Goal: Information Seeking & Learning: Learn about a topic

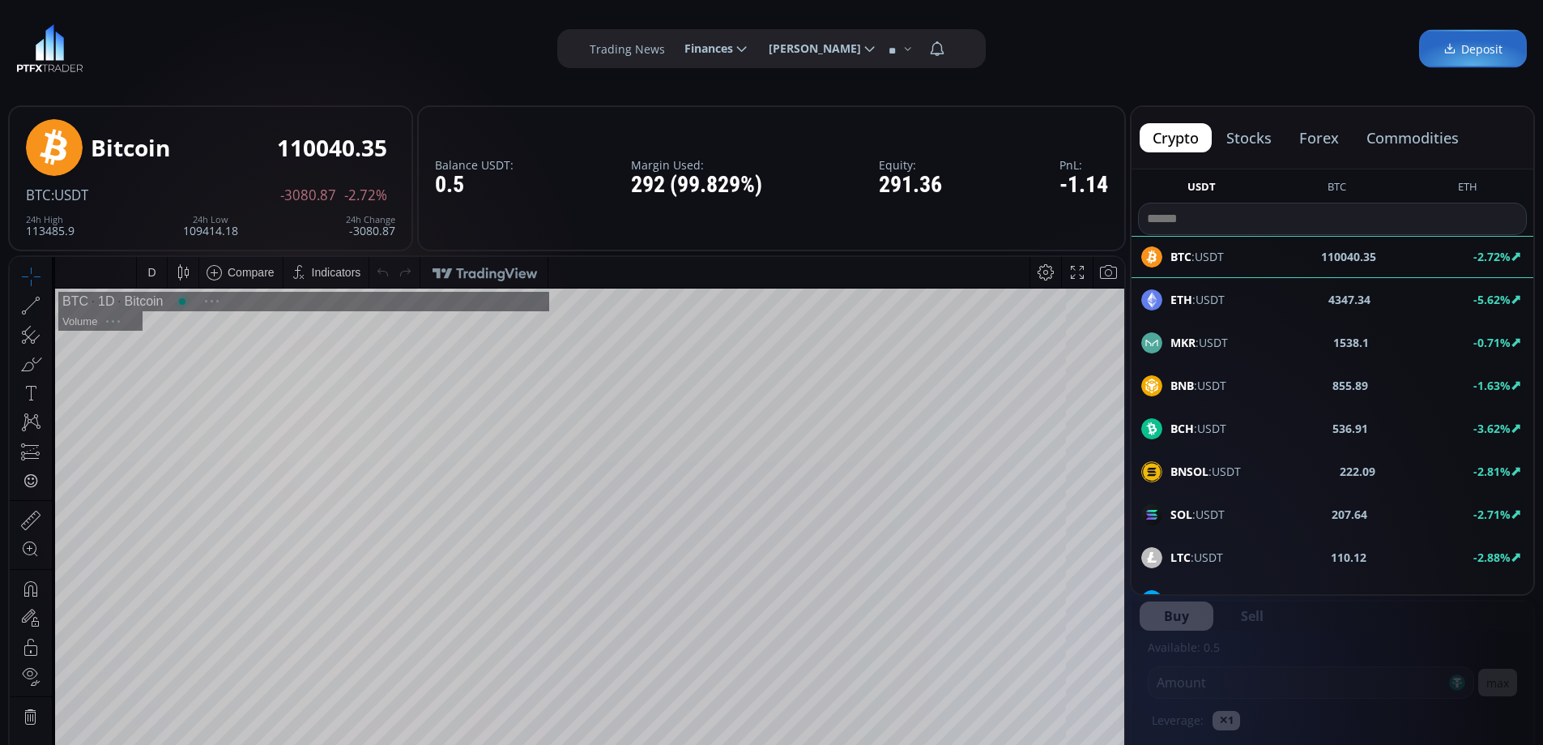
scroll to position [225, 0]
click at [1316, 137] on button "forex" at bounding box center [1320, 137] width 66 height 29
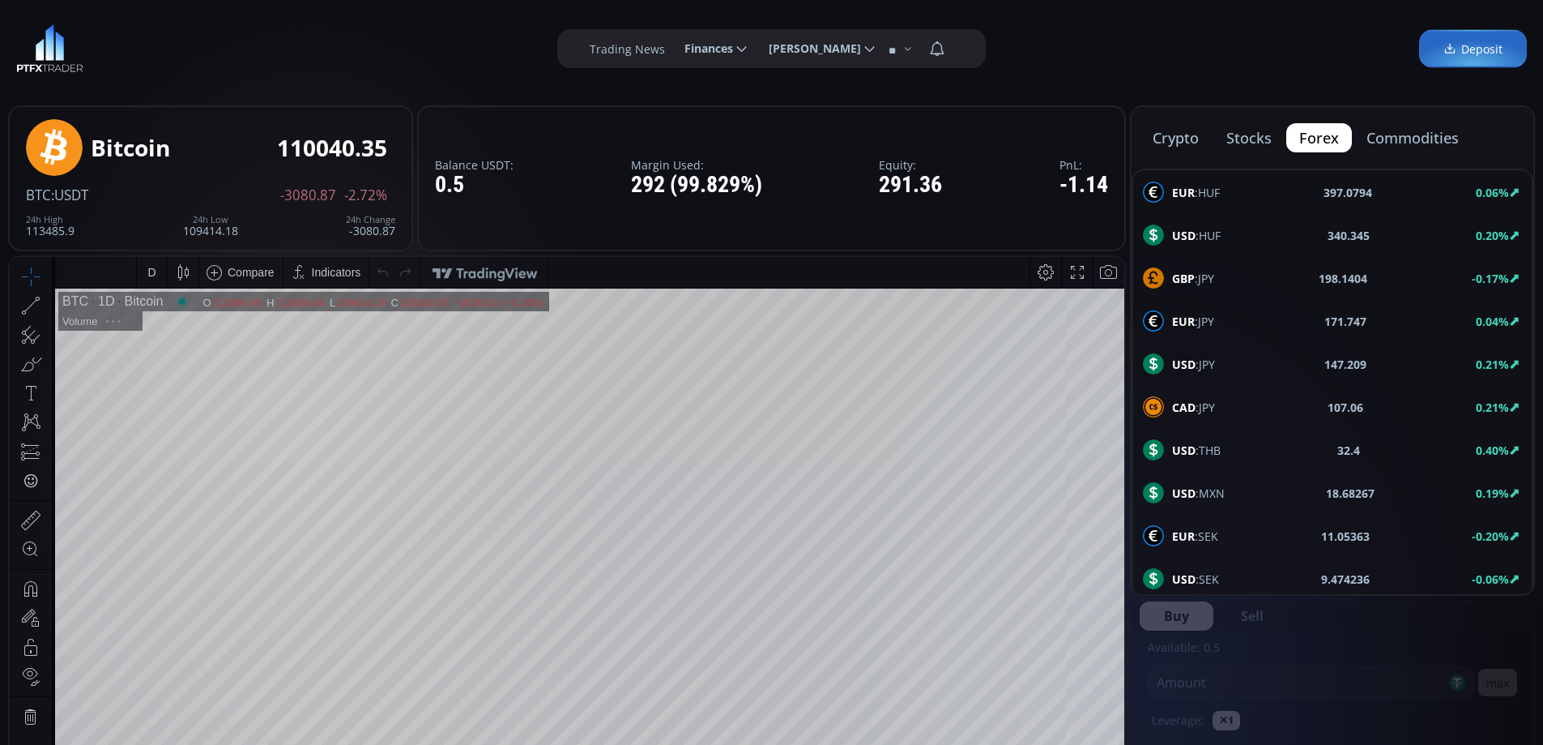
type input "********"
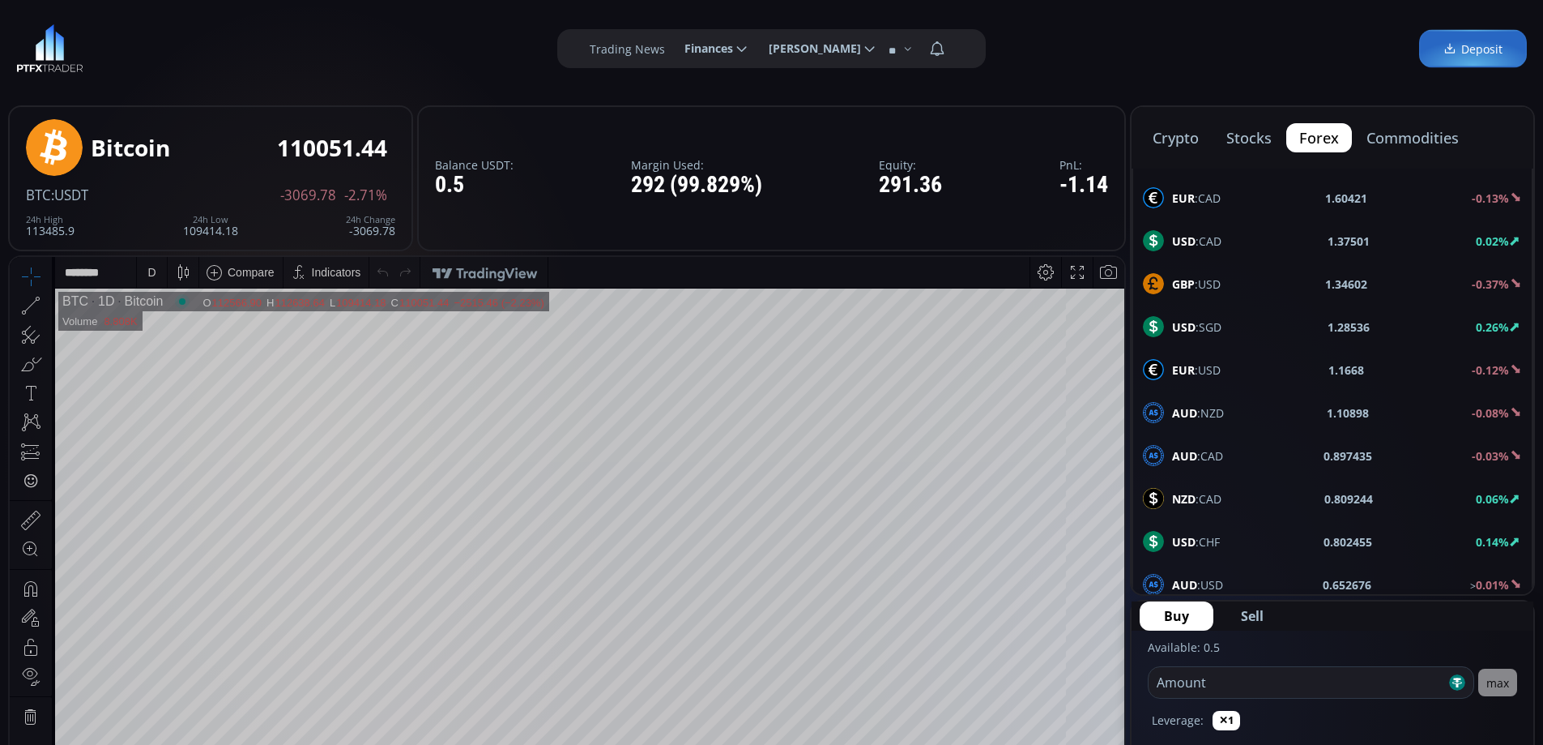
scroll to position [867, 0]
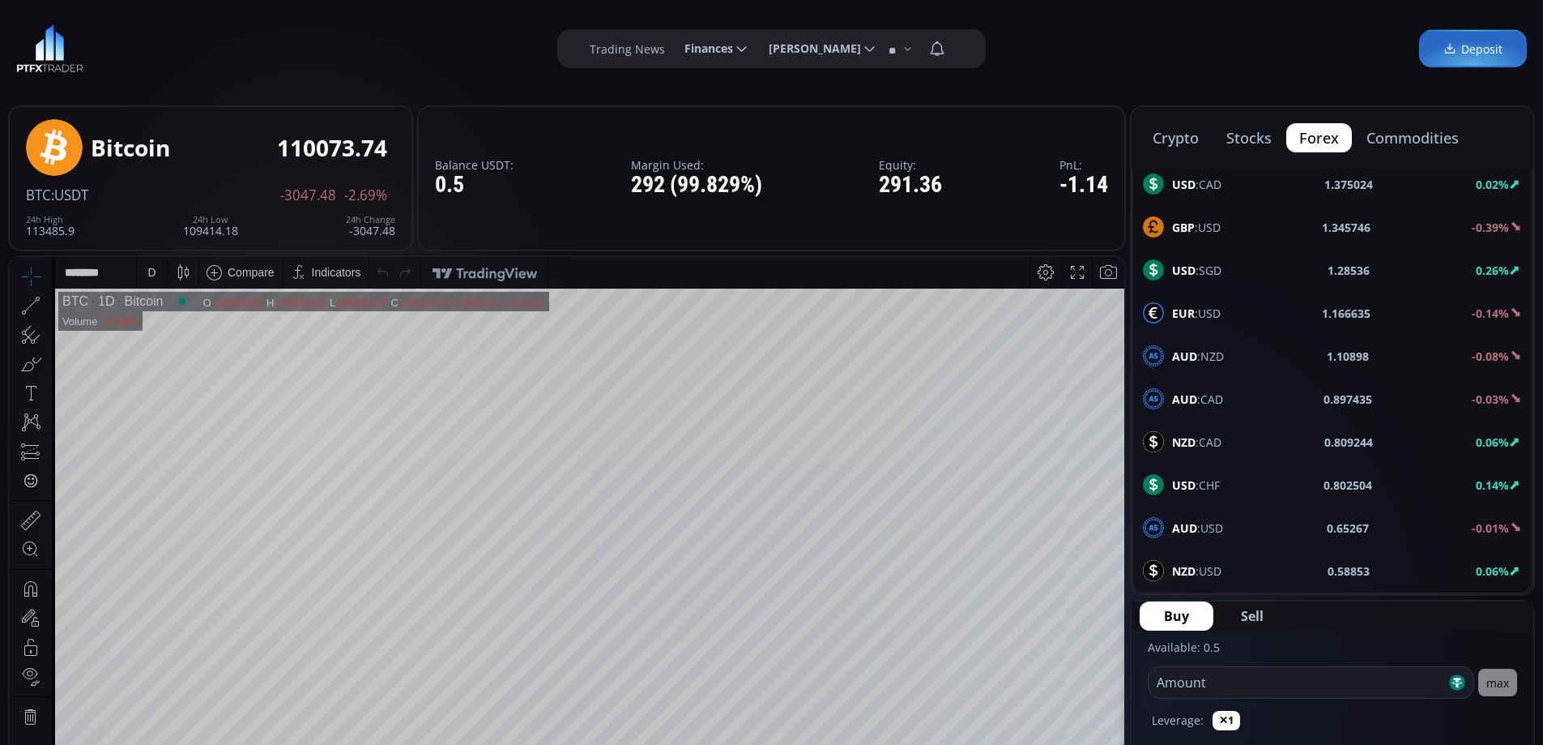
click at [1209, 306] on span "EUR :USD" at bounding box center [1196, 313] width 49 height 17
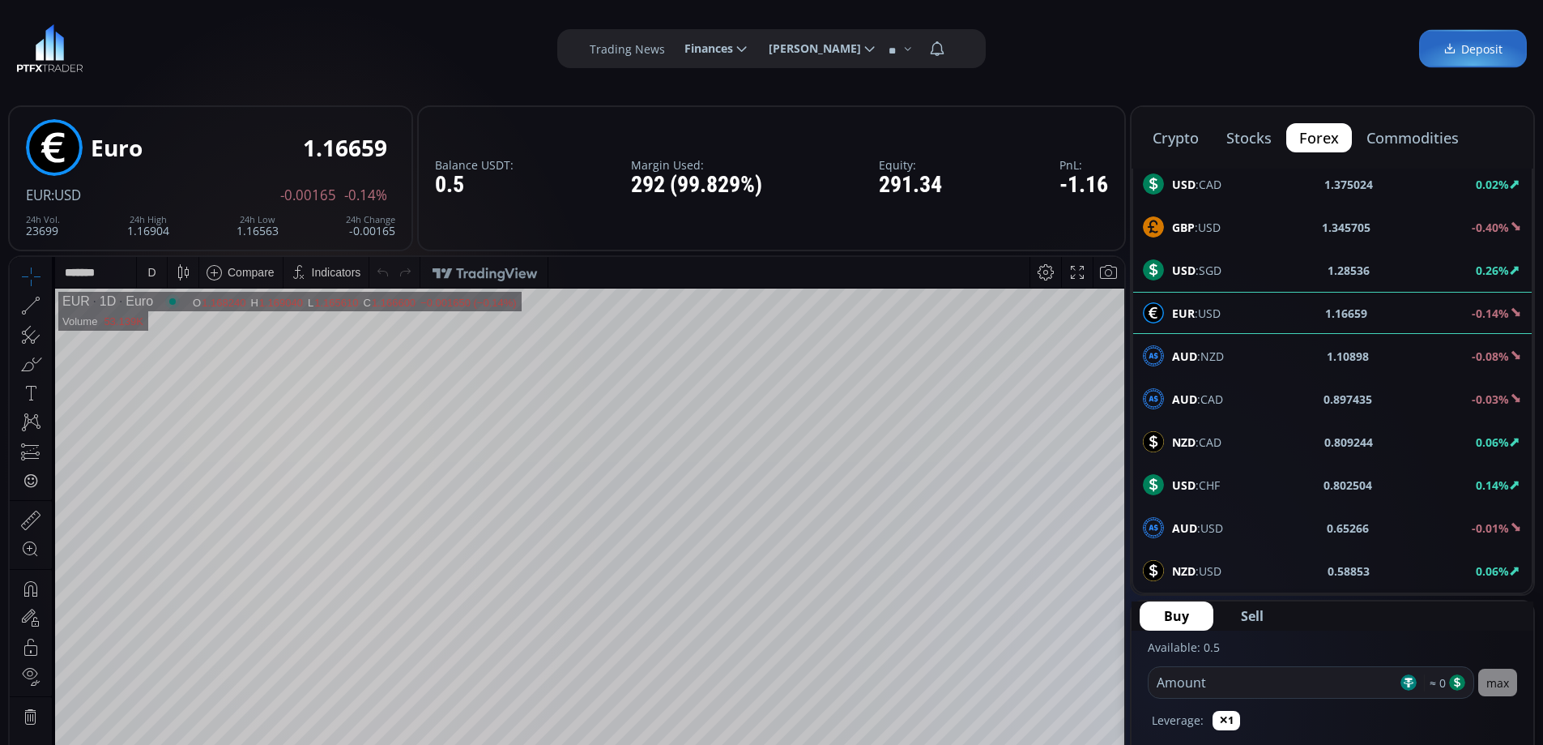
click at [152, 271] on div "D" at bounding box center [151, 272] width 8 height 13
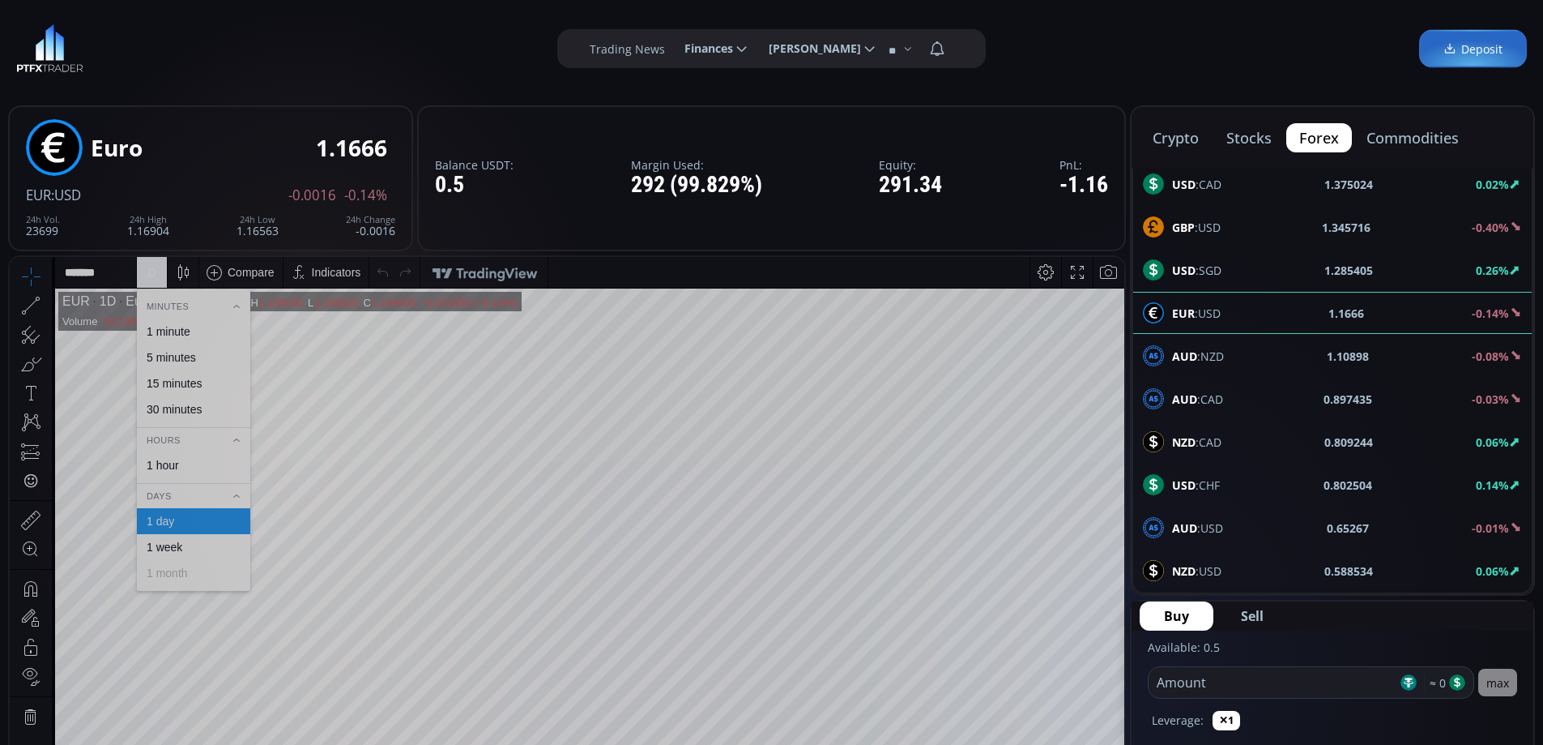
click at [161, 463] on div "1 hour" at bounding box center [163, 465] width 32 height 13
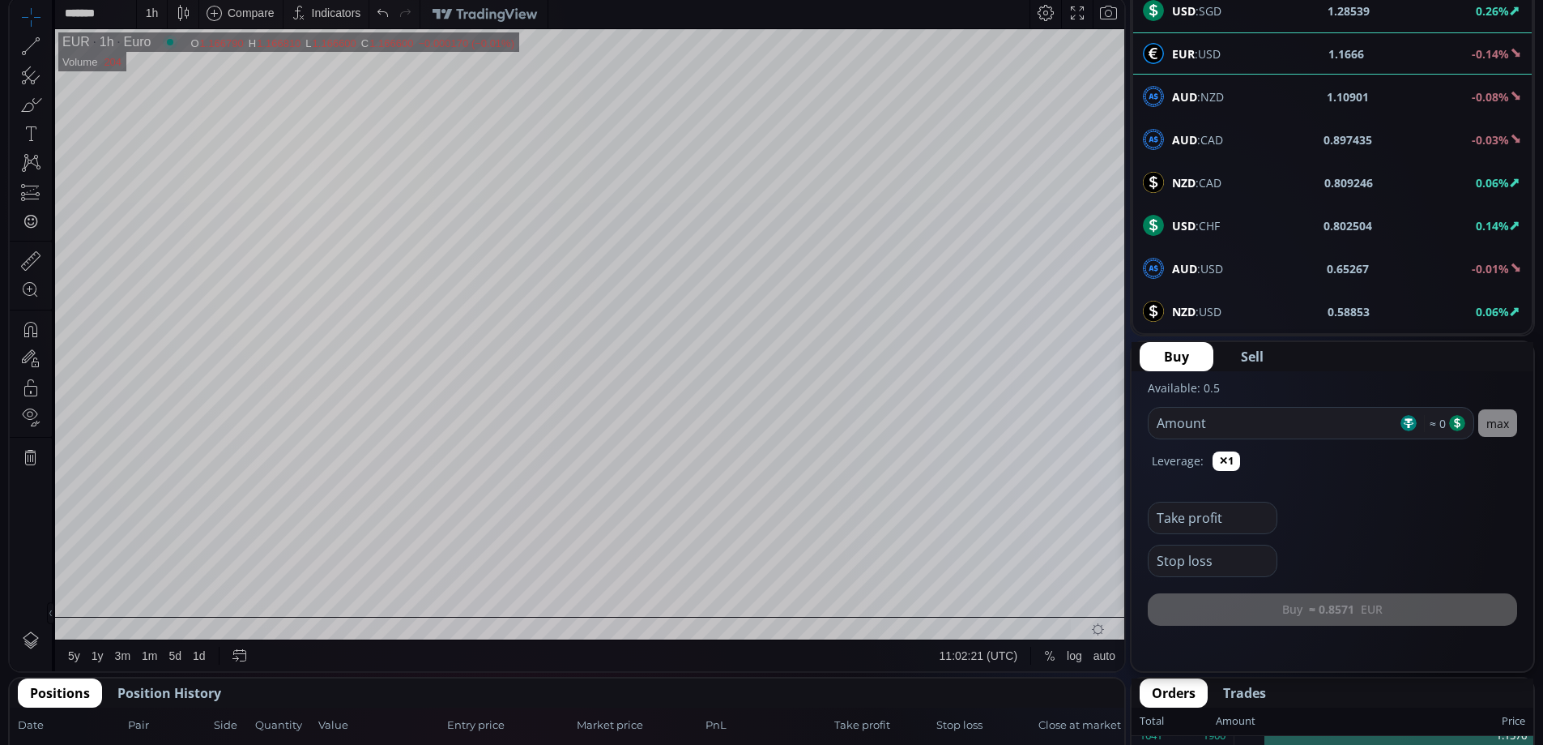
scroll to position [265, 0]
